Goal: Information Seeking & Learning: Find specific fact

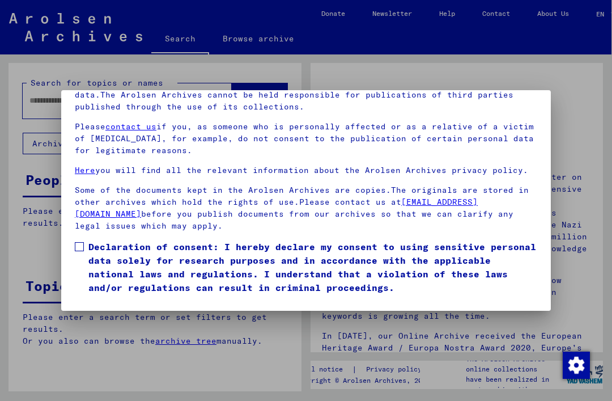
scroll to position [117, 0]
click at [84, 240] on label "Declaration of consent: I hereby declare my consent to using sensitive personal…" at bounding box center [306, 267] width 462 height 54
click at [89, 300] on button "I agree" at bounding box center [102, 311] width 55 height 22
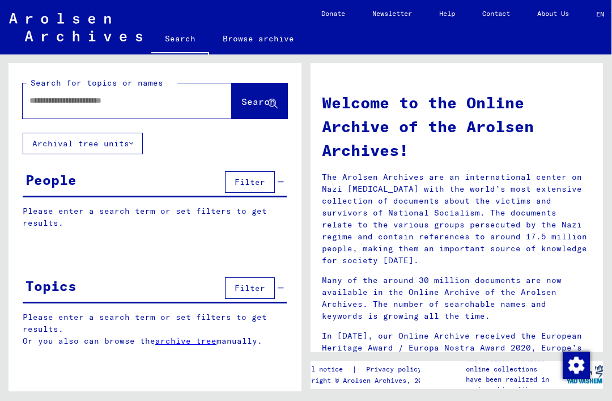
click at [59, 104] on input "text" at bounding box center [113, 101] width 168 height 12
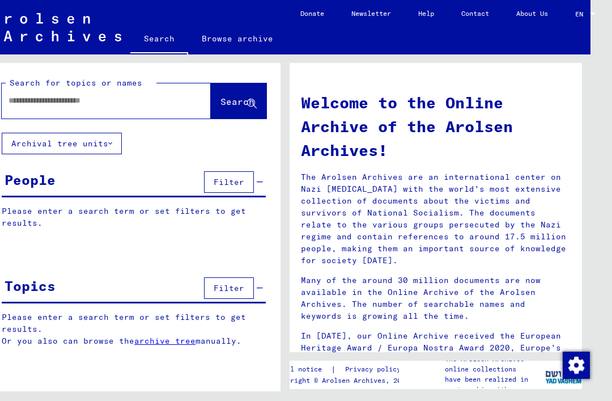
scroll to position [28, 23]
click at [43, 169] on div "People" at bounding box center [30, 179] width 51 height 20
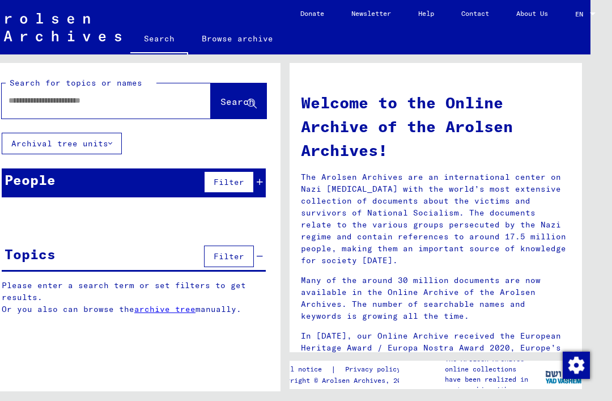
click at [22, 169] on div "People" at bounding box center [30, 179] width 51 height 20
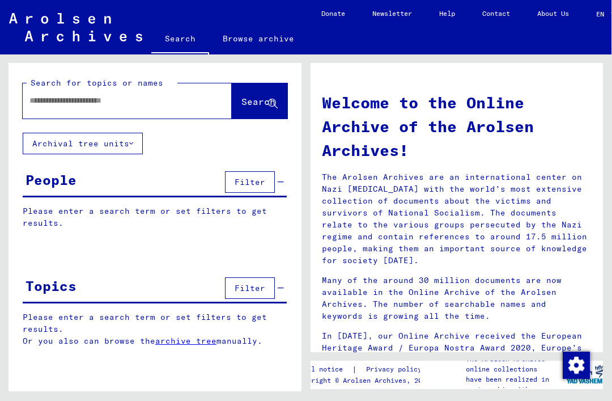
scroll to position [0, 0]
click at [59, 105] on input "text" at bounding box center [113, 101] width 168 height 12
type input "**********"
click at [245, 98] on span "Search" at bounding box center [258, 101] width 34 height 11
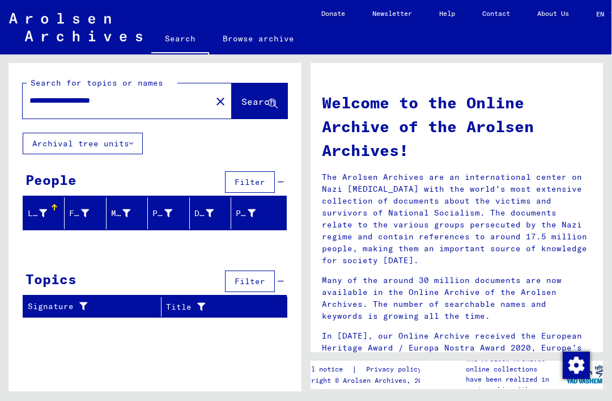
click at [47, 209] on icon at bounding box center [43, 213] width 8 height 8
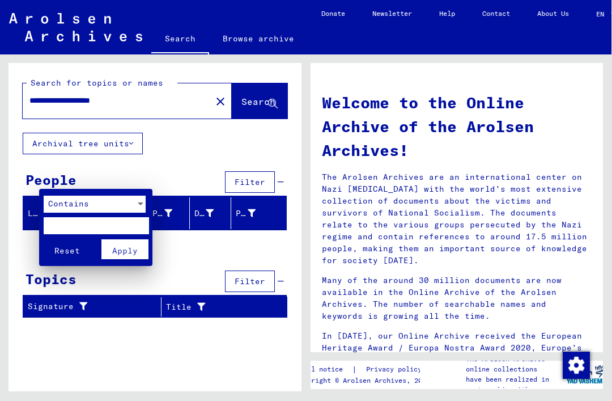
click at [12, 235] on div at bounding box center [306, 200] width 612 height 401
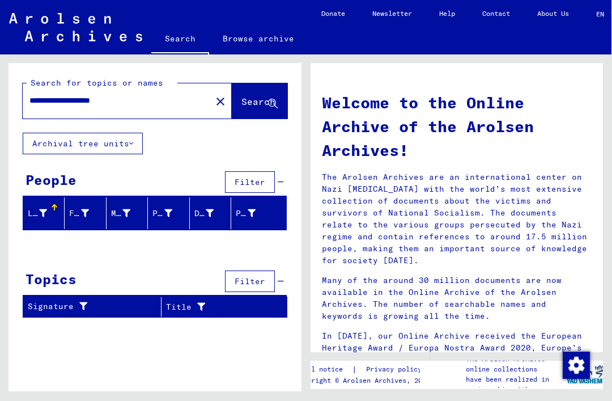
click at [46, 209] on icon at bounding box center [43, 213] width 8 height 8
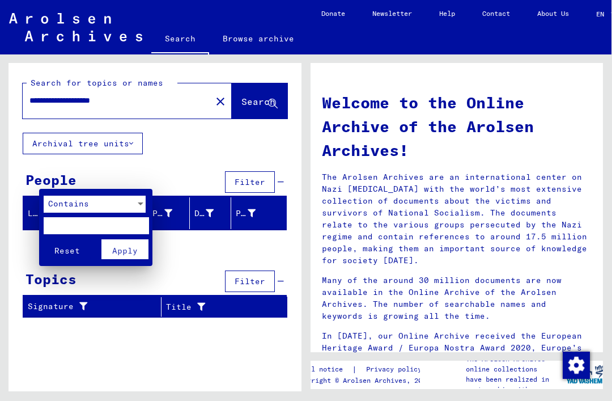
click at [54, 180] on div at bounding box center [306, 200] width 612 height 401
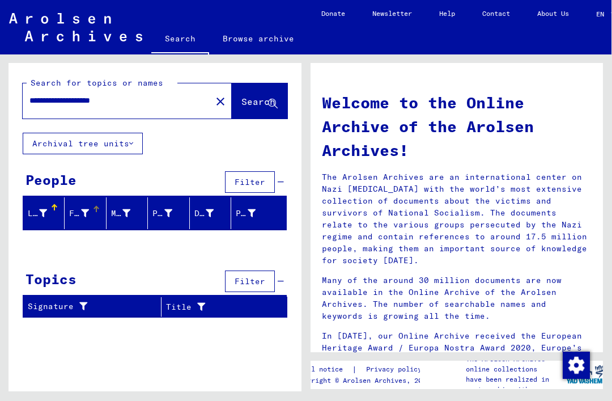
click at [87, 209] on icon at bounding box center [85, 213] width 8 height 8
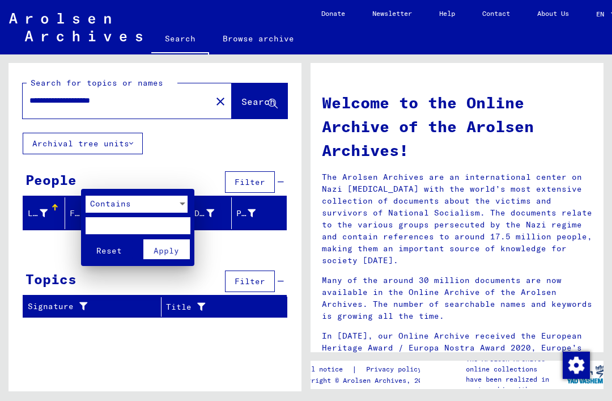
click at [203, 75] on div at bounding box center [306, 200] width 612 height 401
click at [239, 38] on link "Browse archive" at bounding box center [258, 38] width 99 height 27
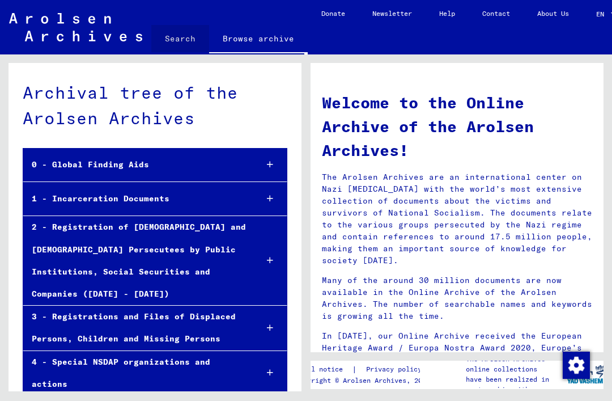
click at [172, 37] on link "Search" at bounding box center [180, 38] width 58 height 27
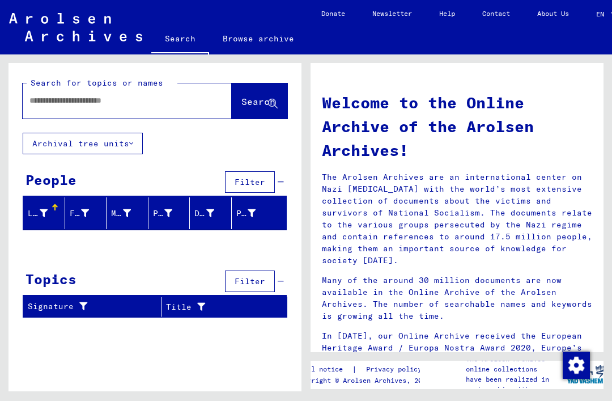
click at [41, 95] on input "text" at bounding box center [113, 101] width 168 height 12
type input "**********"
click at [242, 96] on span "Search" at bounding box center [258, 101] width 34 height 11
click at [40, 133] on button "Archival tree units" at bounding box center [83, 144] width 120 height 22
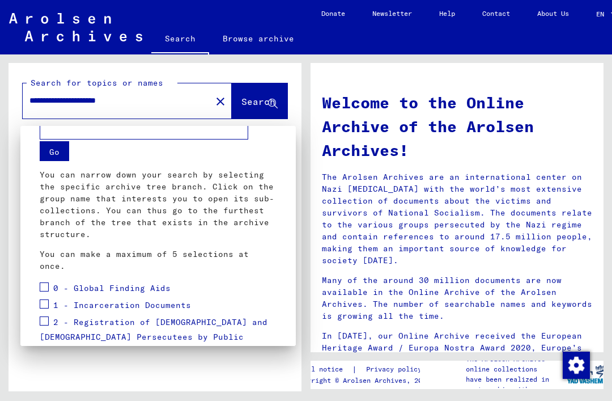
scroll to position [5, 0]
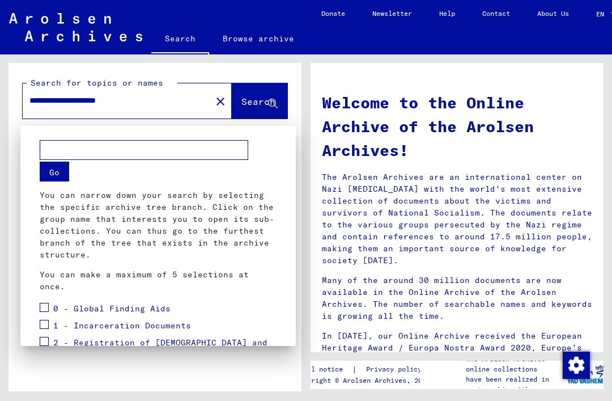
click at [100, 116] on div at bounding box center [306, 200] width 612 height 401
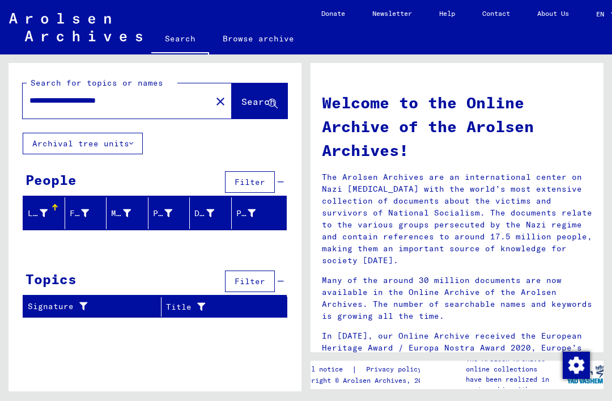
click at [42, 207] on div at bounding box center [44, 213] width 8 height 12
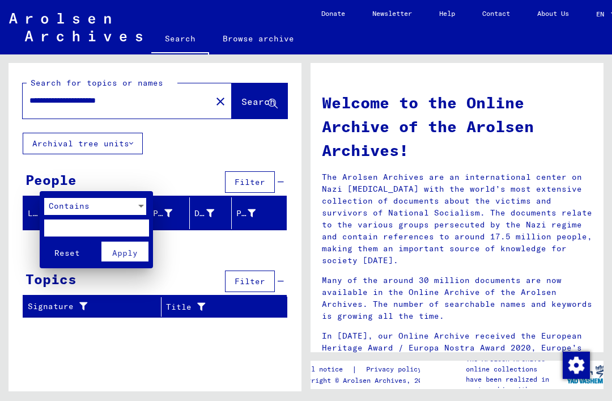
click at [73, 206] on span "Contains" at bounding box center [69, 206] width 41 height 10
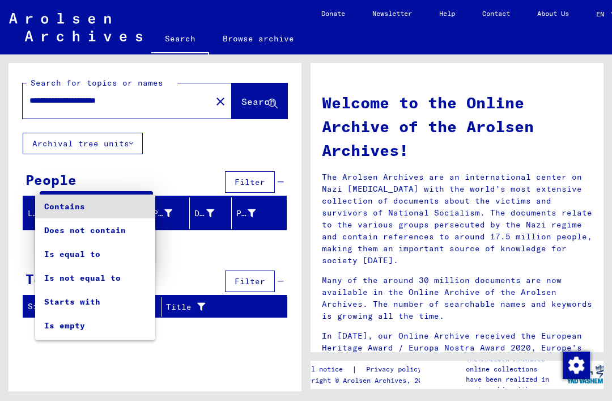
click at [225, 247] on div at bounding box center [306, 200] width 612 height 401
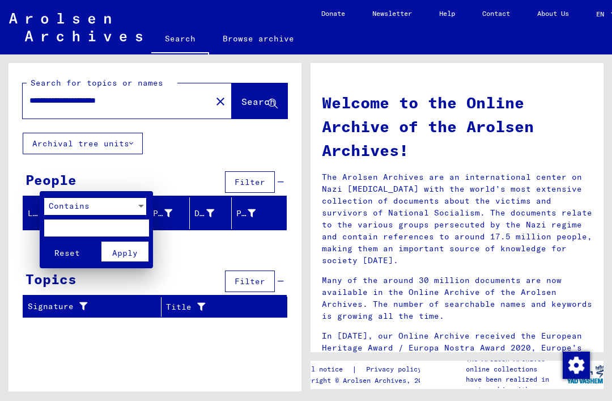
click at [125, 339] on div at bounding box center [306, 200] width 612 height 401
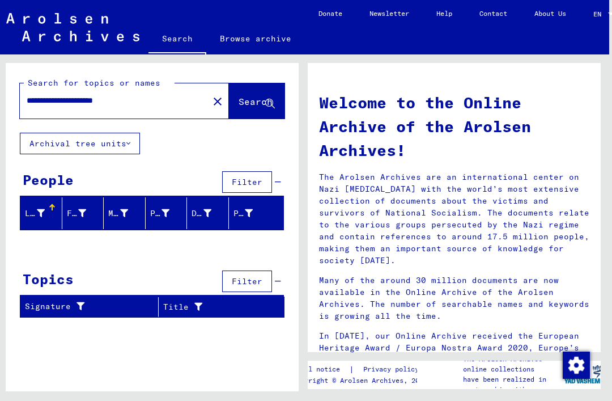
scroll to position [0, 3]
click at [118, 150] on button "Archival tree units" at bounding box center [80, 144] width 120 height 22
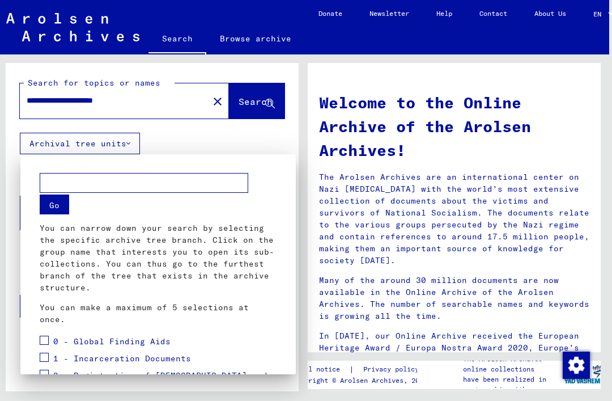
click at [51, 203] on button "Go" at bounding box center [54, 204] width 29 height 20
click at [233, 108] on div at bounding box center [306, 200] width 612 height 401
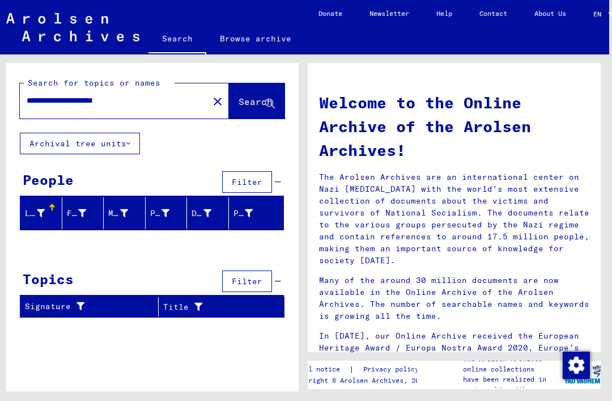
click at [246, 110] on button "Search" at bounding box center [257, 100] width 56 height 35
click at [43, 209] on icon at bounding box center [41, 213] width 8 height 8
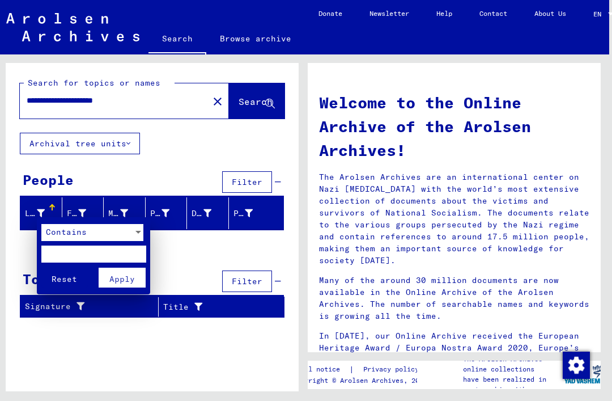
click at [57, 235] on span "Contains" at bounding box center [66, 232] width 41 height 10
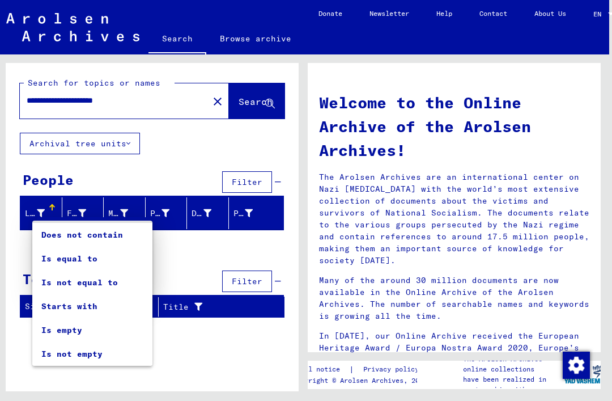
scroll to position [22, 0]
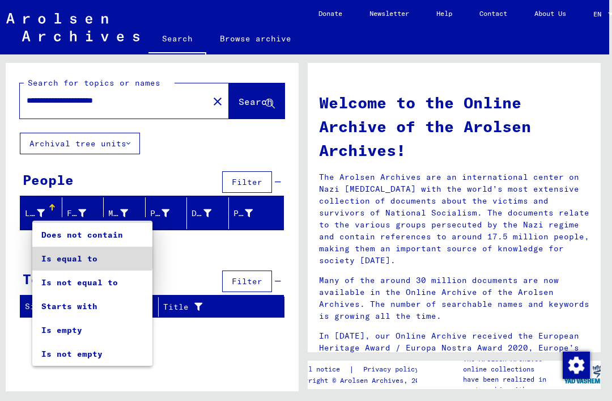
click at [52, 252] on span "Is equal to" at bounding box center [92, 258] width 102 height 24
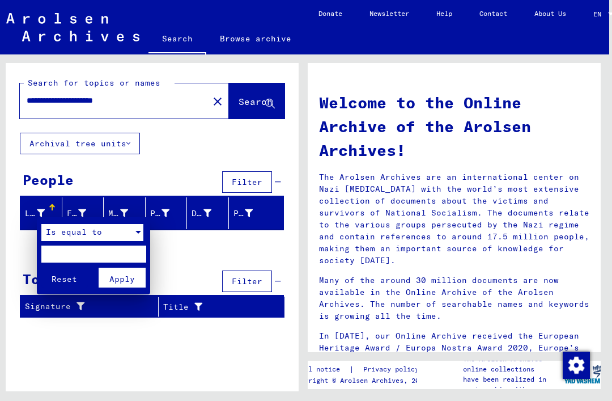
click at [78, 215] on div at bounding box center [306, 200] width 612 height 401
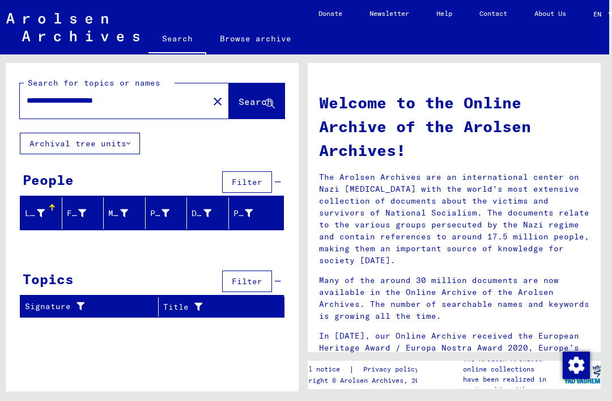
click at [52, 214] on div "Last Name" at bounding box center [43, 213] width 37 height 18
click at [84, 218] on div at bounding box center [82, 213] width 8 height 12
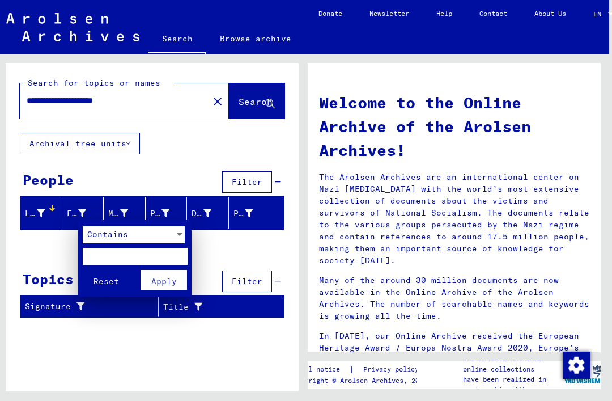
click at [103, 233] on span "Contains" at bounding box center [107, 234] width 41 height 10
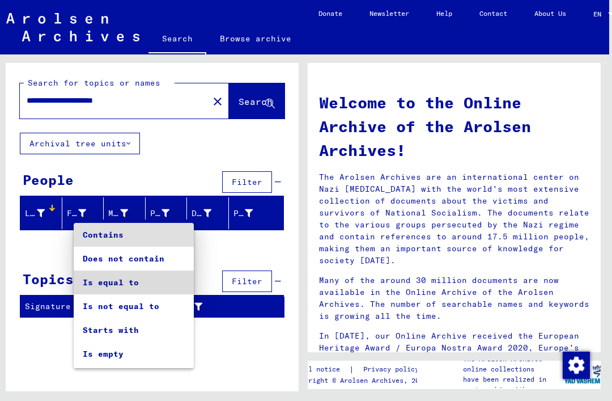
click at [90, 282] on span "Is equal to" at bounding box center [134, 282] width 102 height 24
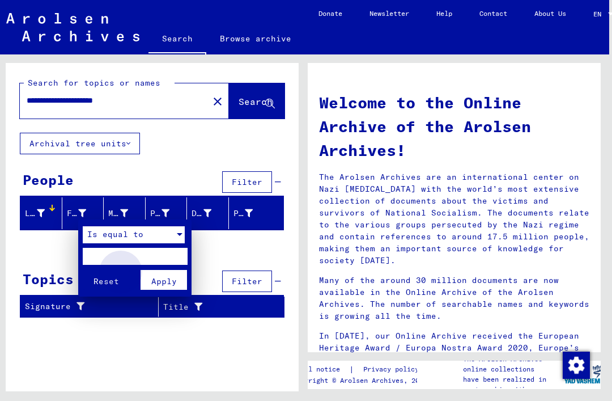
click at [156, 276] on span "Apply" at bounding box center [163, 281] width 25 height 10
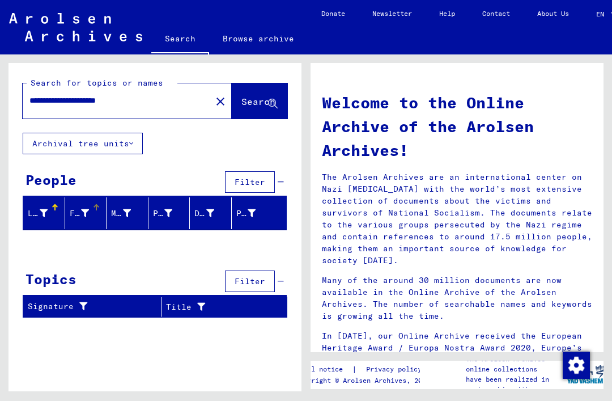
scroll to position [0, 0]
